Goal: Use online tool/utility

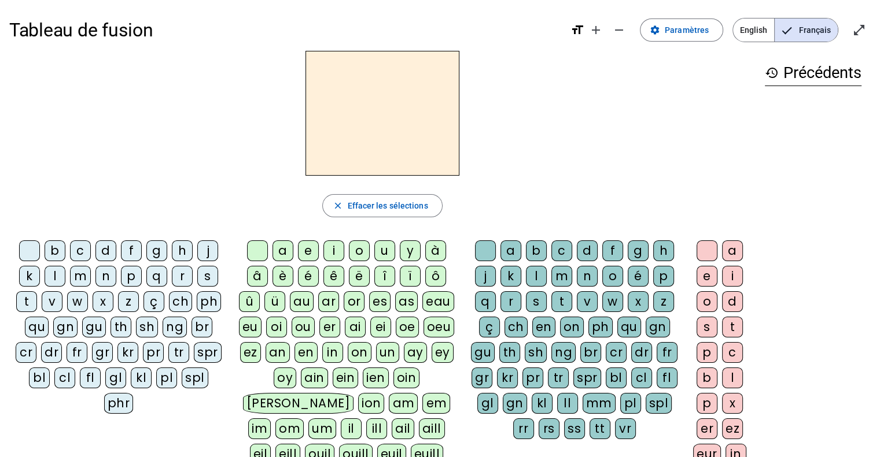
click at [50, 298] on div "v" at bounding box center [52, 301] width 21 height 21
click at [279, 258] on div "a" at bounding box center [282, 251] width 21 height 21
click at [513, 326] on div "ch" at bounding box center [515, 327] width 23 height 21
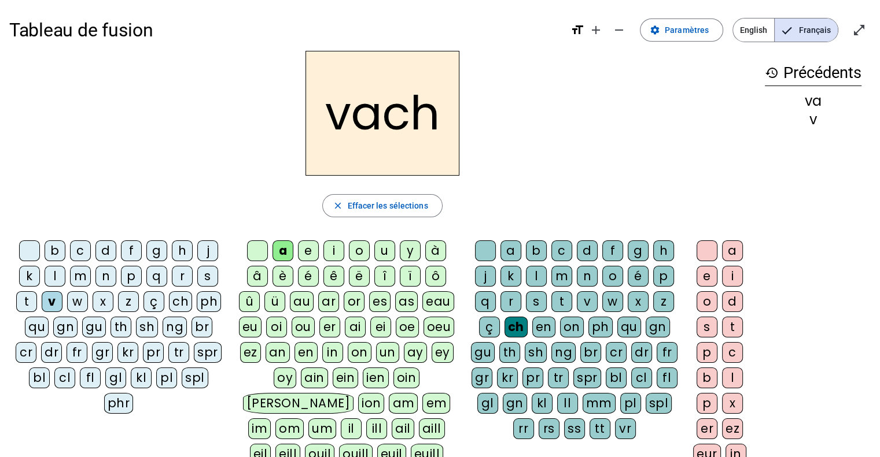
click at [703, 268] on div "e" at bounding box center [706, 276] width 21 height 21
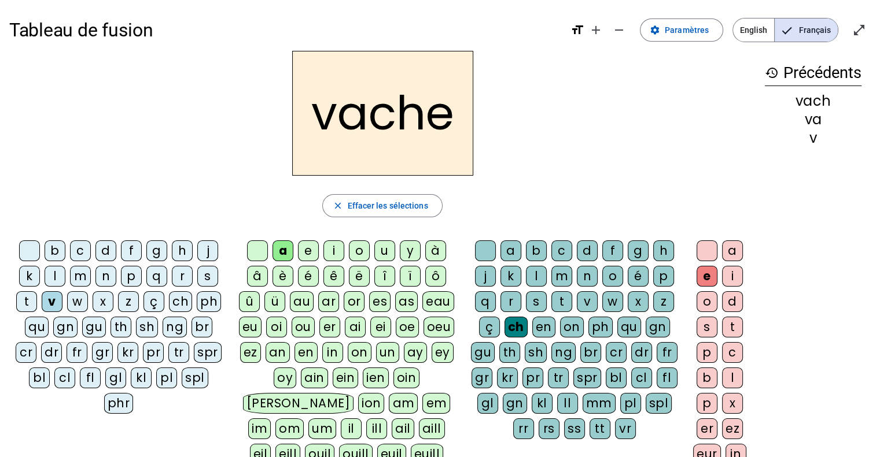
click at [208, 270] on div "s" at bounding box center [207, 276] width 21 height 21
click at [23, 300] on div "t" at bounding box center [26, 301] width 21 height 21
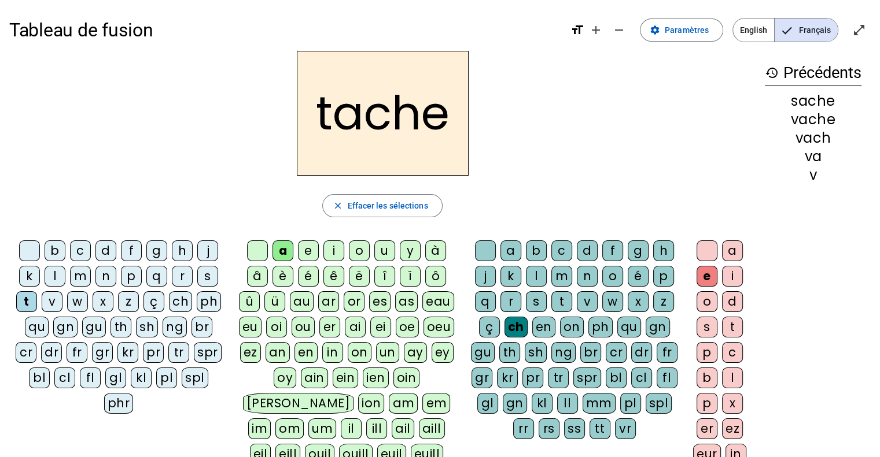
click at [308, 328] on div "ou" at bounding box center [302, 327] width 23 height 21
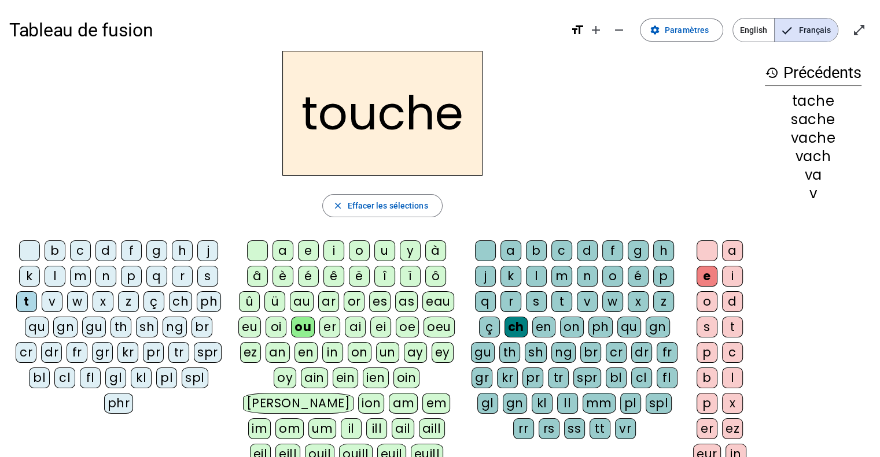
click at [83, 272] on div "m" at bounding box center [80, 276] width 21 height 21
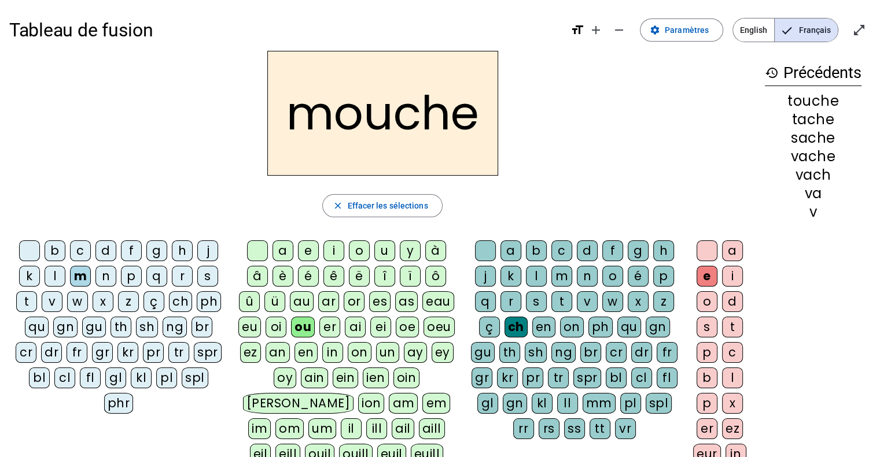
click at [81, 252] on div "c" at bounding box center [80, 251] width 21 height 21
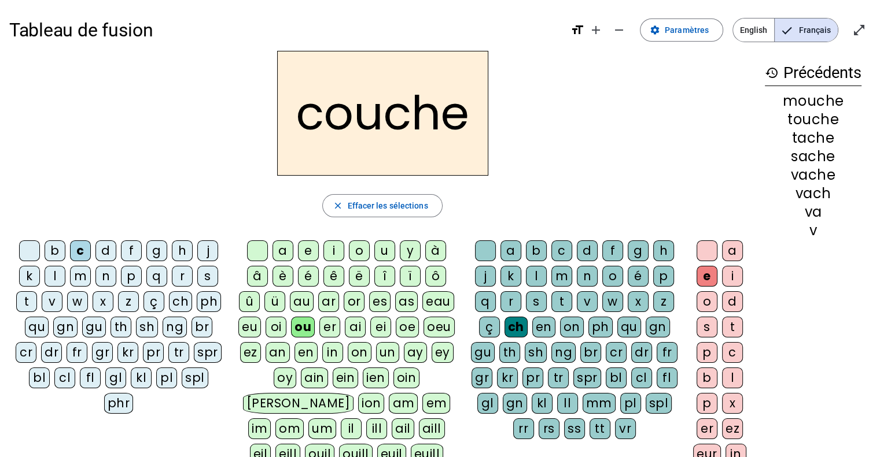
click at [356, 250] on div "o" at bounding box center [359, 251] width 21 height 21
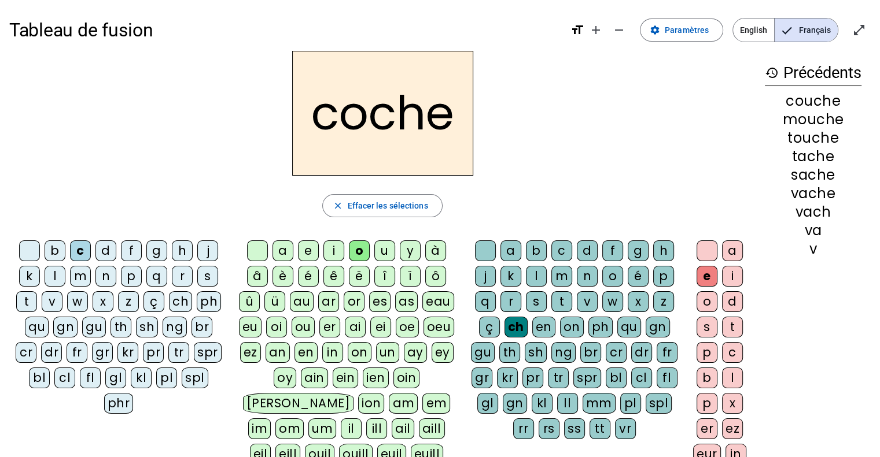
click at [295, 117] on h2 "coche" at bounding box center [382, 113] width 181 height 125
click at [288, 247] on div "a" at bounding box center [282, 251] width 21 height 21
